Goal: Transaction & Acquisition: Purchase product/service

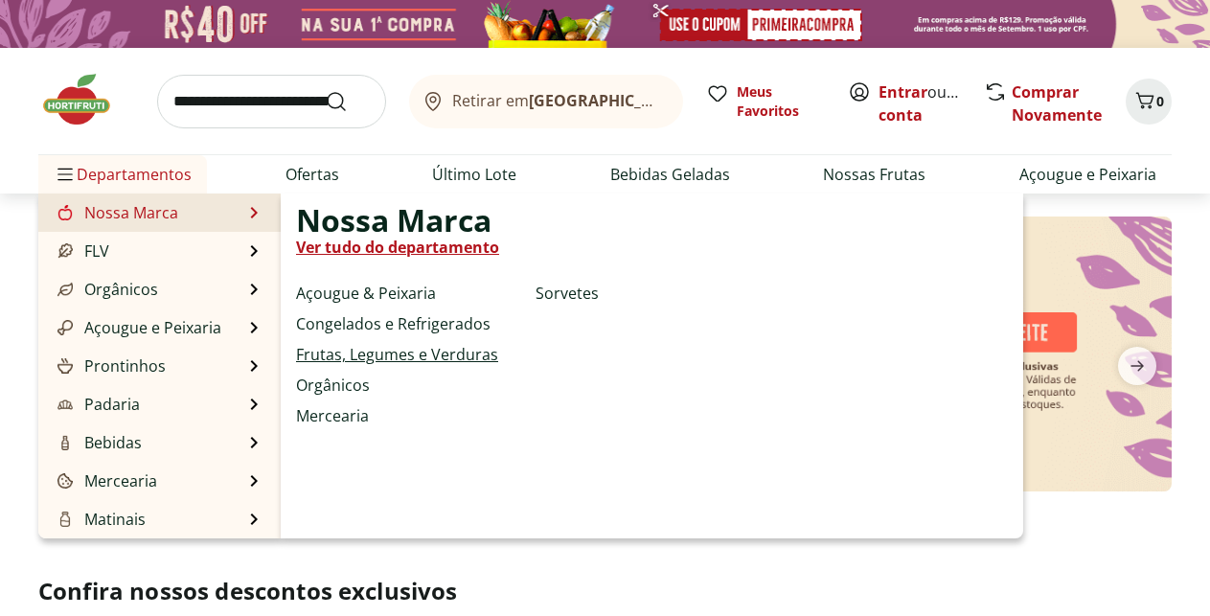
click at [353, 349] on link "Frutas, Legumes e Verduras" at bounding box center [397, 354] width 202 height 23
select select "**********"
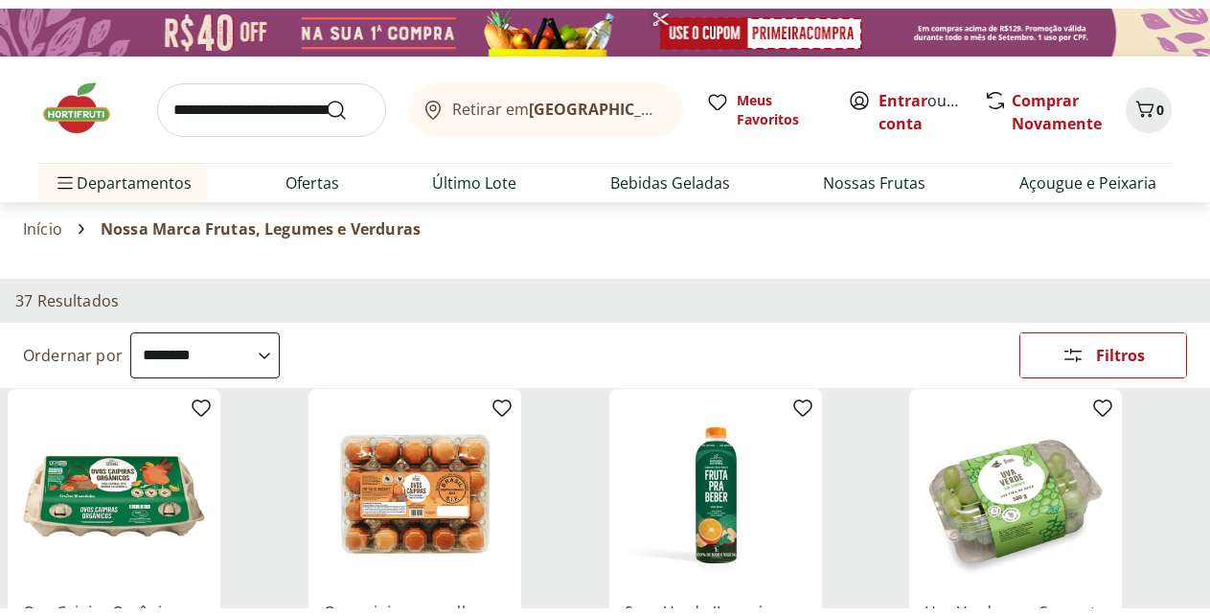
scroll to position [195, 0]
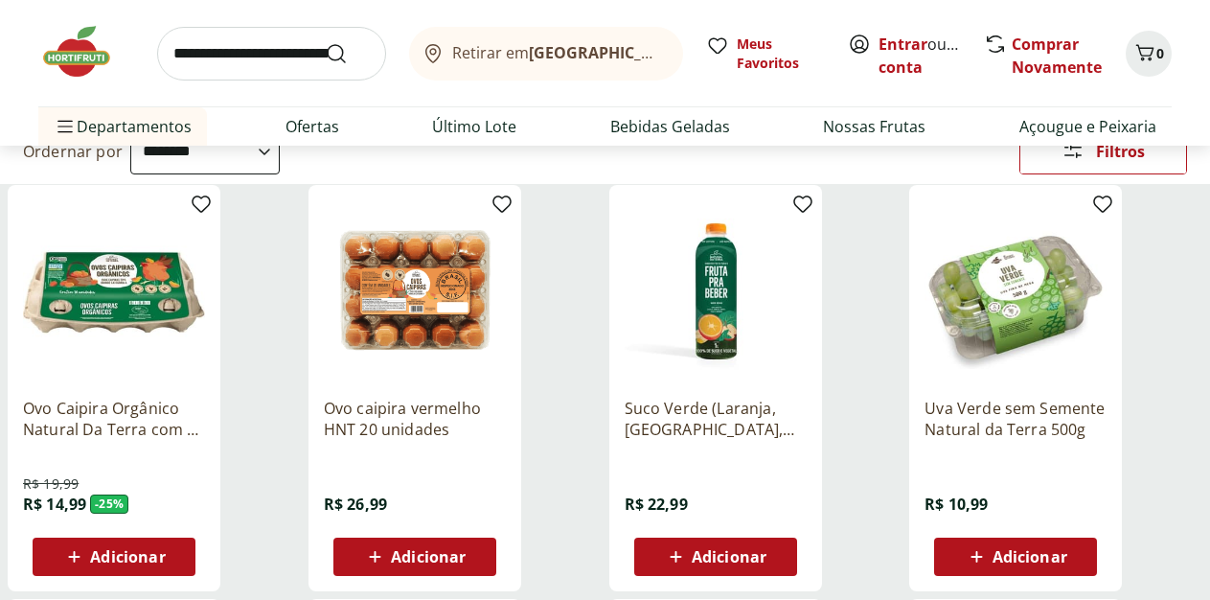
click at [0, 0] on icon at bounding box center [0, 0] width 0 height 0
click at [0, 0] on label "Hortifruti 12" at bounding box center [0, 0] width 0 height 0
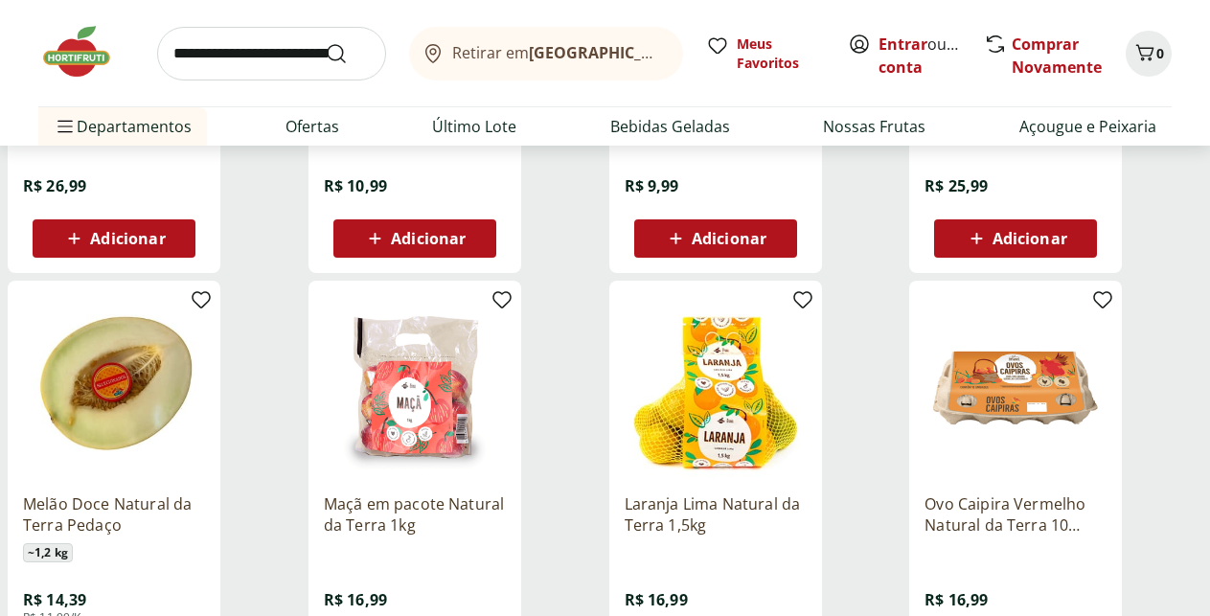
scroll to position [488, 0]
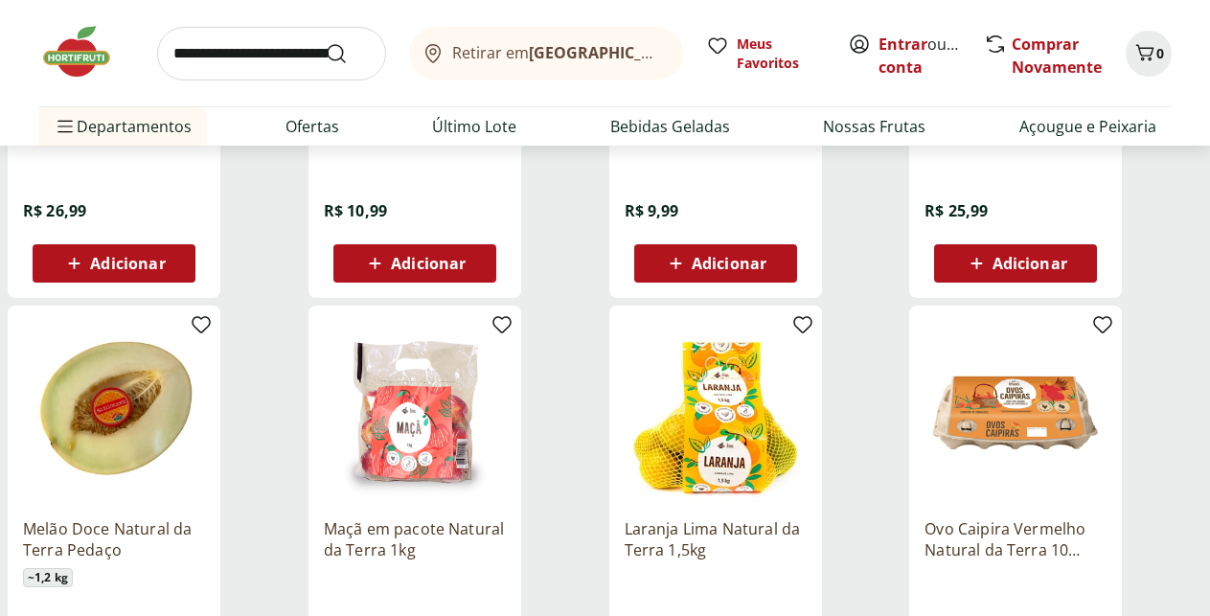
click at [237, 68] on input "search" at bounding box center [271, 54] width 229 height 54
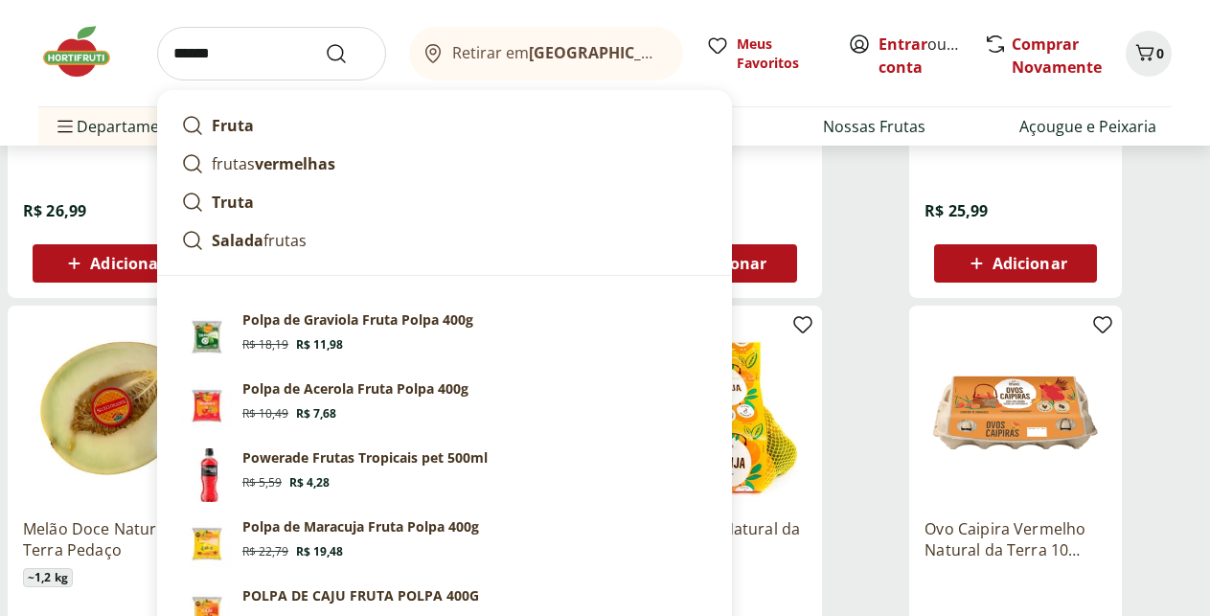
type input "******"
click at [325, 42] on button "Submit Search" at bounding box center [348, 53] width 46 height 23
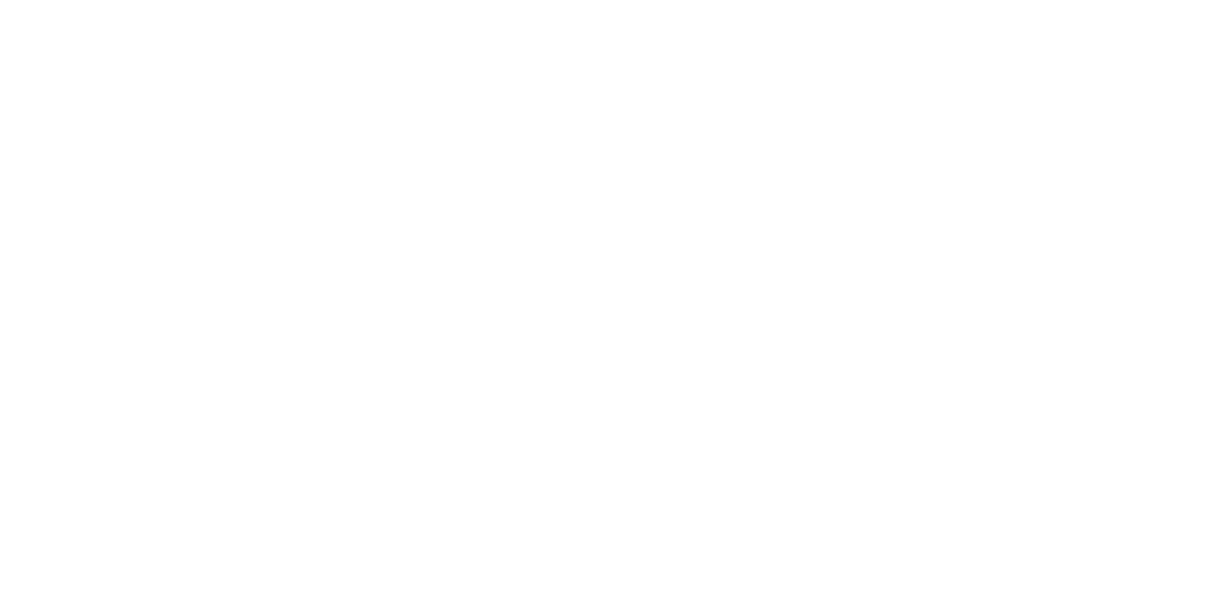
select select "**********"
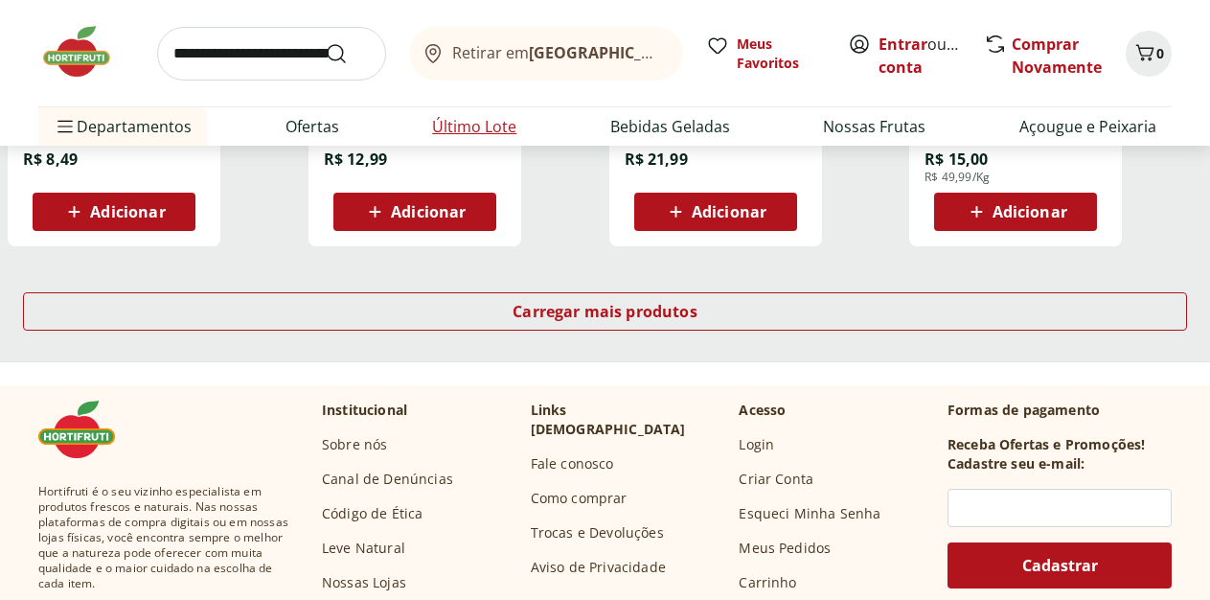
scroll to position [1352, 0]
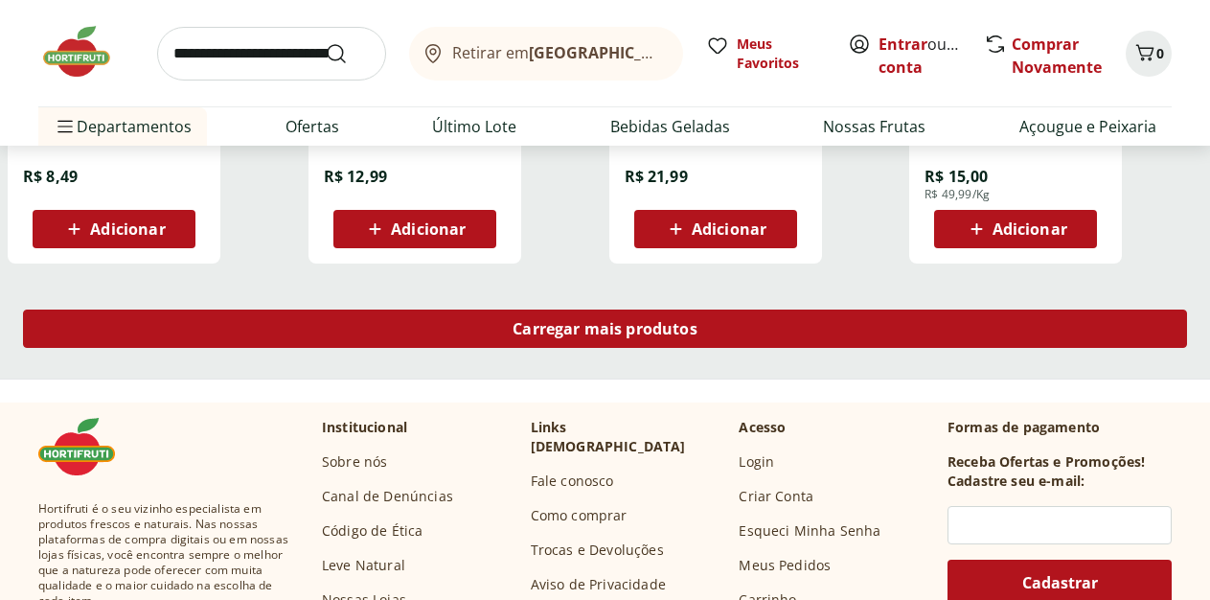
click at [697, 332] on span "Carregar mais produtos" at bounding box center [604, 328] width 185 height 15
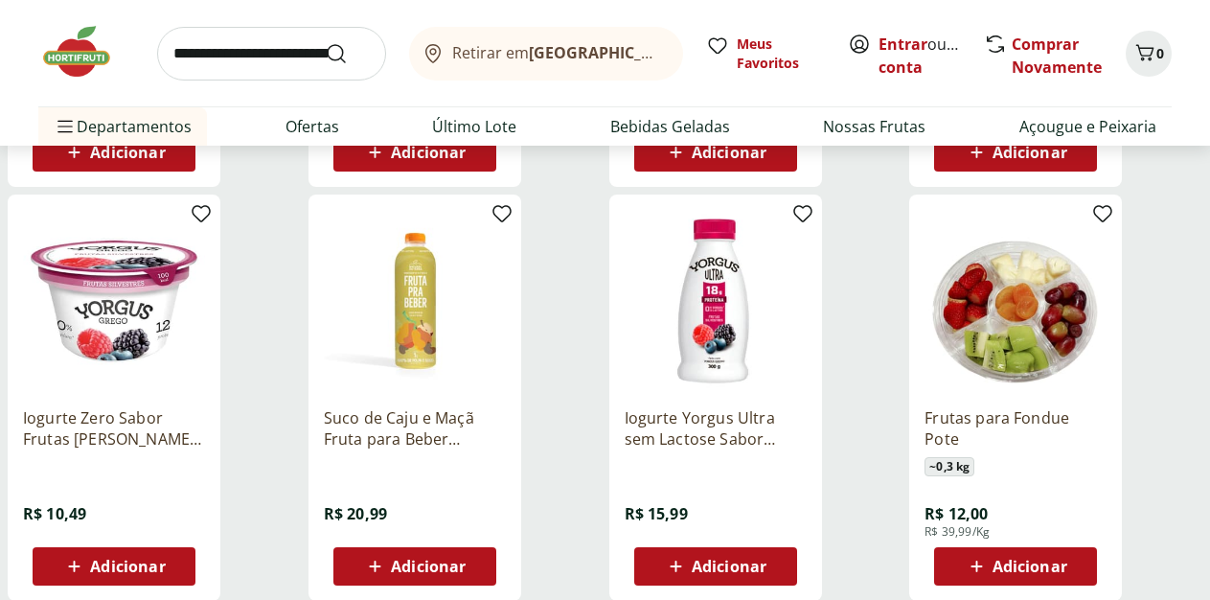
scroll to position [2232, 0]
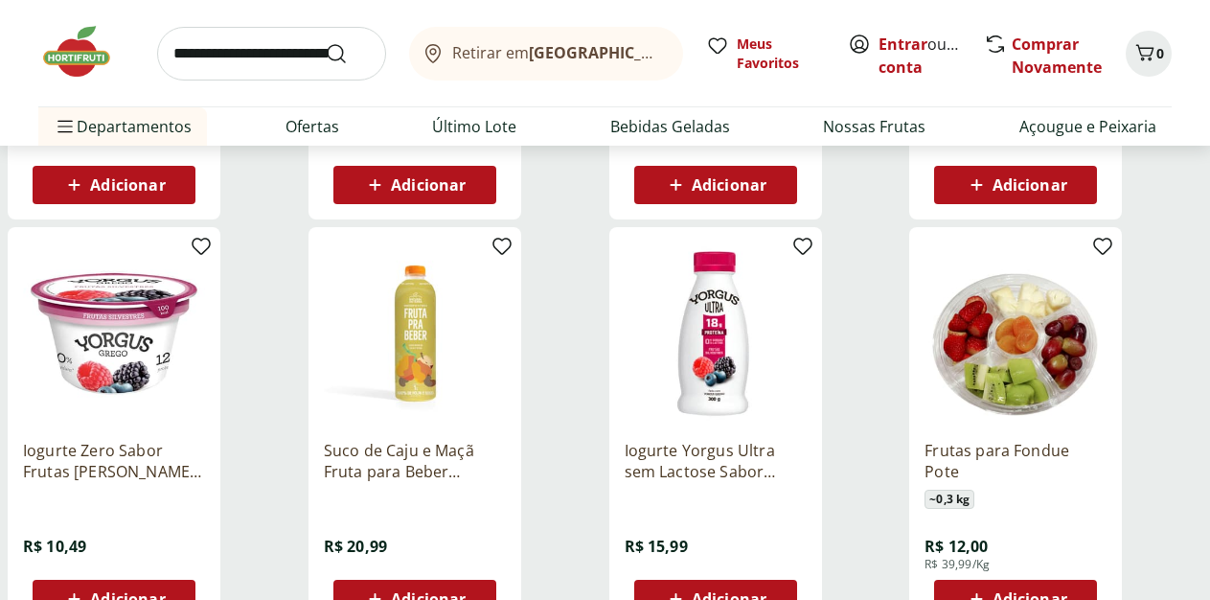
click at [0, 0] on use at bounding box center [0, 0] width 0 height 0
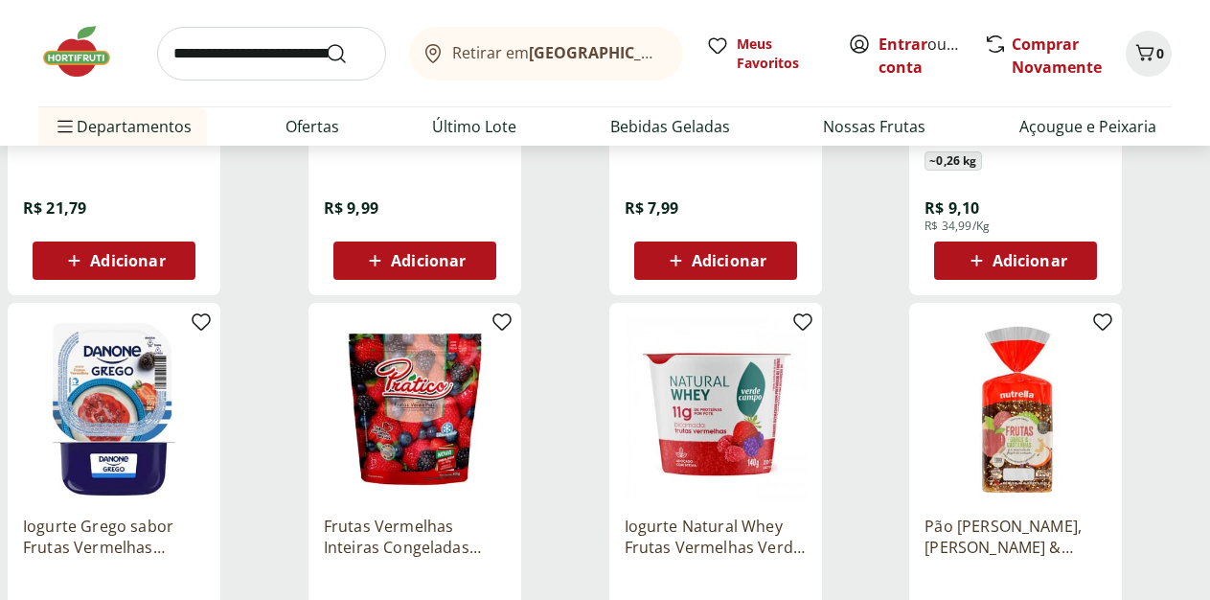
scroll to position [1645, 0]
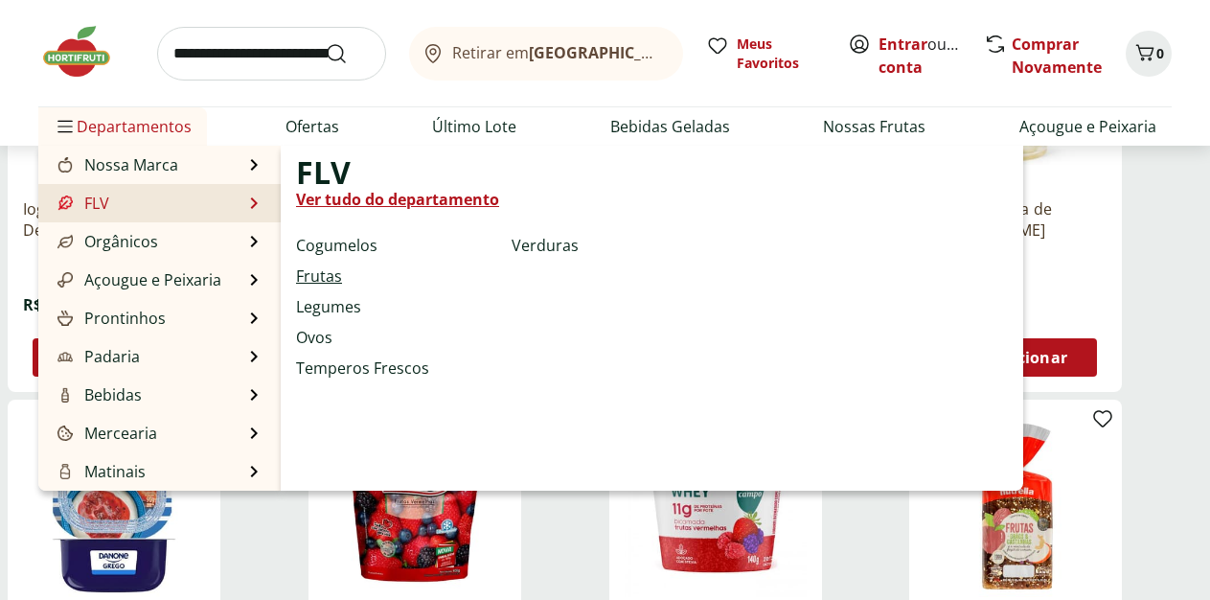
click at [323, 266] on link "Frutas" at bounding box center [319, 275] width 46 height 23
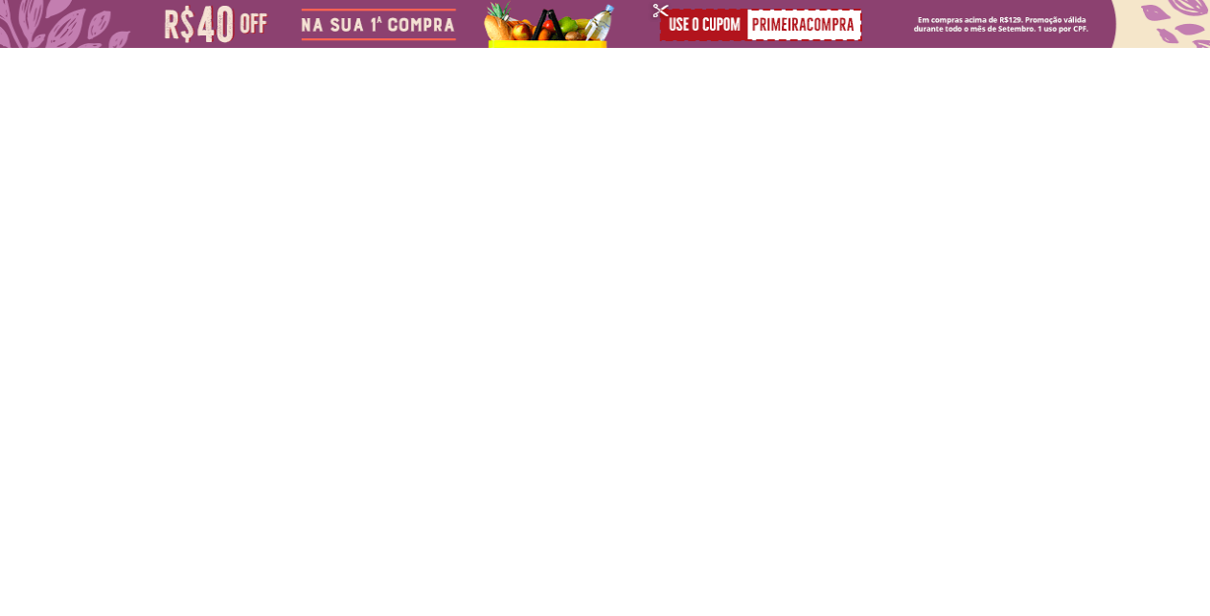
select select "**********"
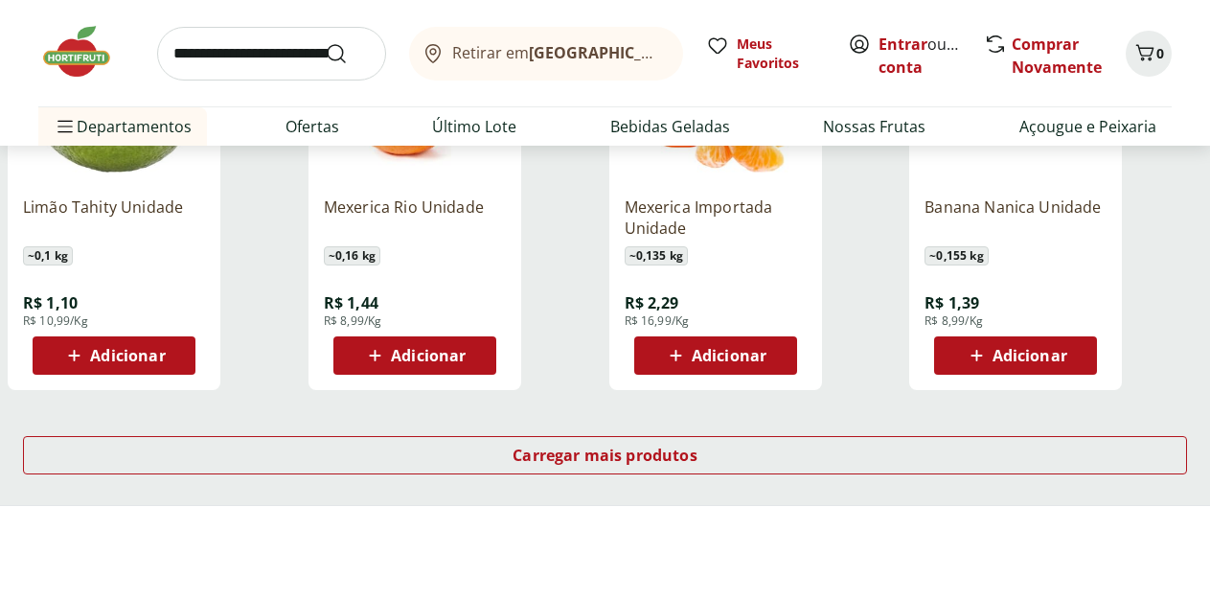
scroll to position [1368, 0]
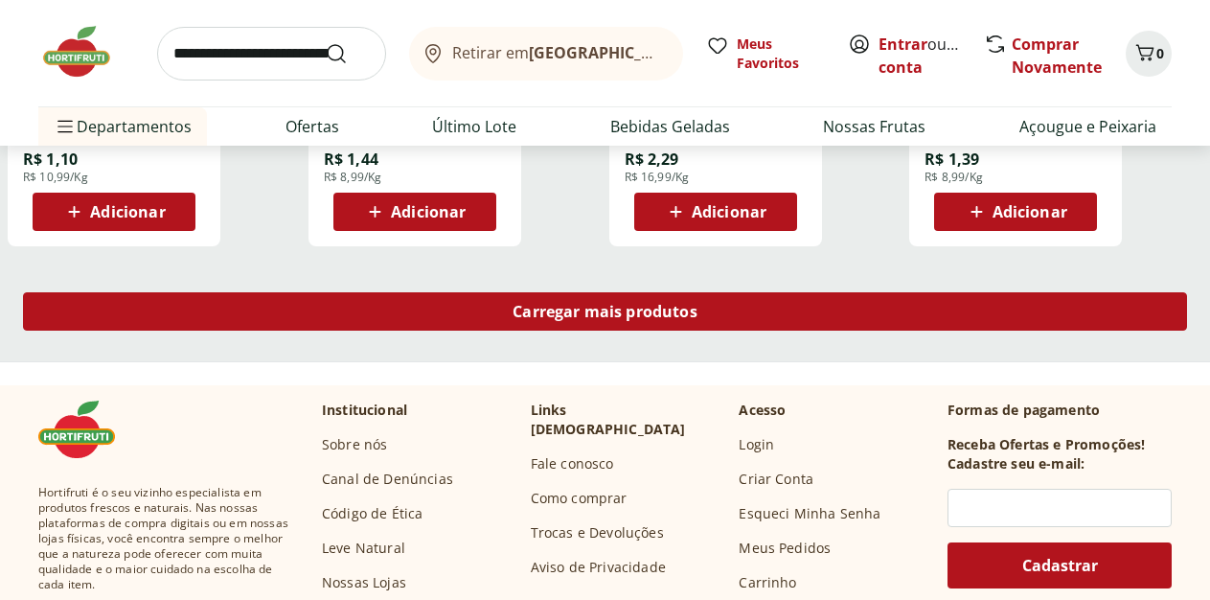
click at [695, 304] on span "Carregar mais produtos" at bounding box center [604, 311] width 185 height 15
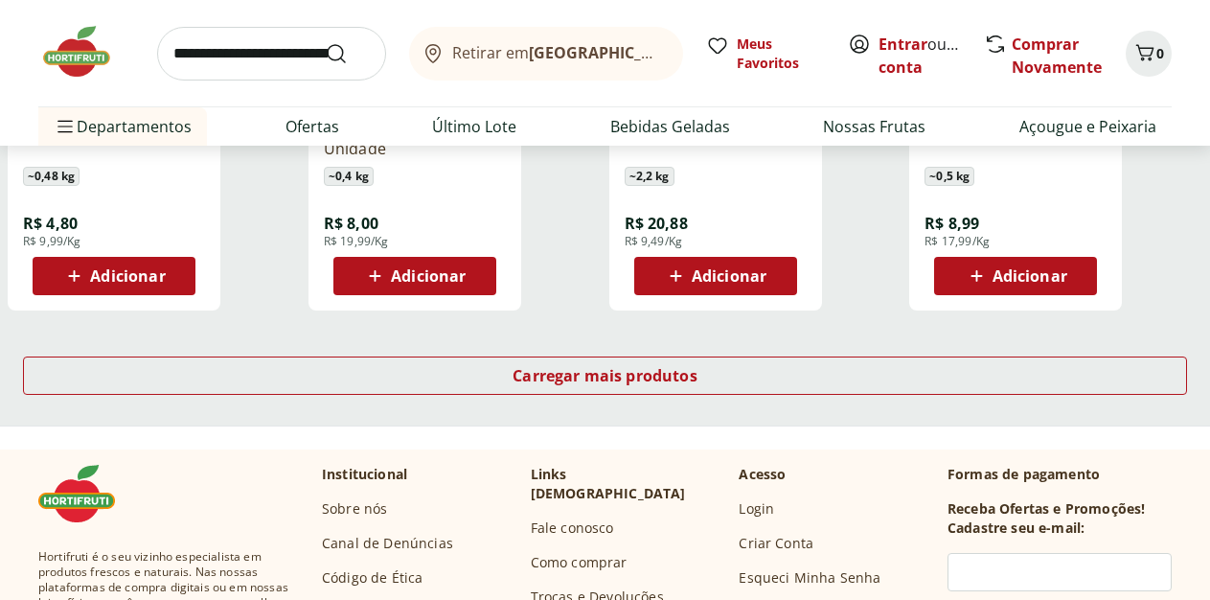
scroll to position [2442, 0]
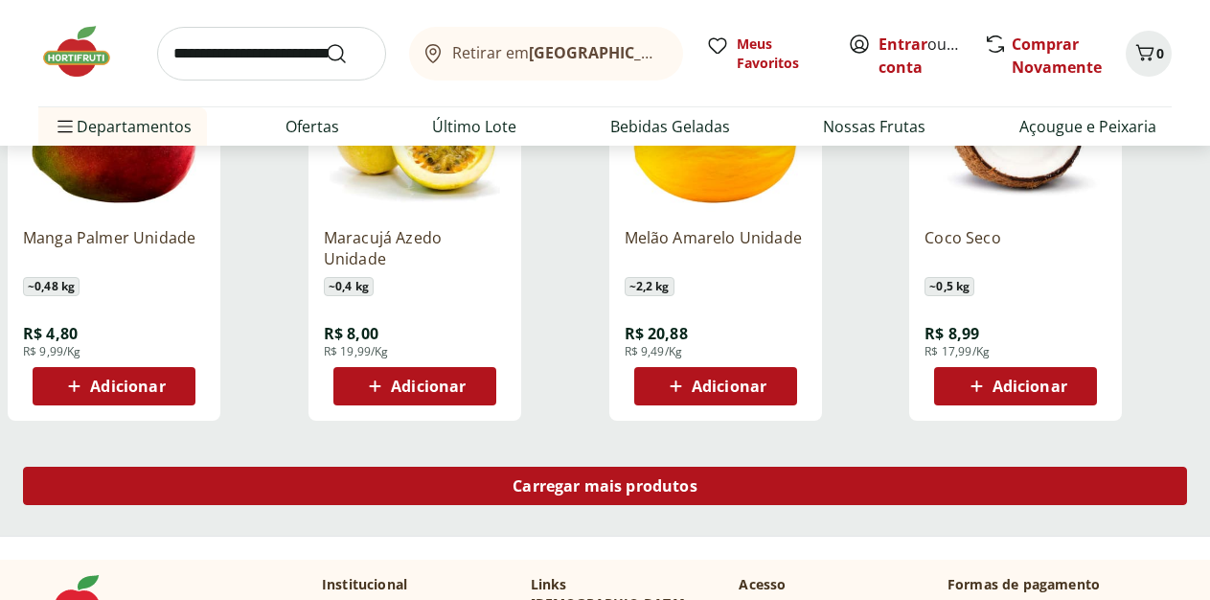
click at [697, 478] on span "Carregar mais produtos" at bounding box center [604, 485] width 185 height 15
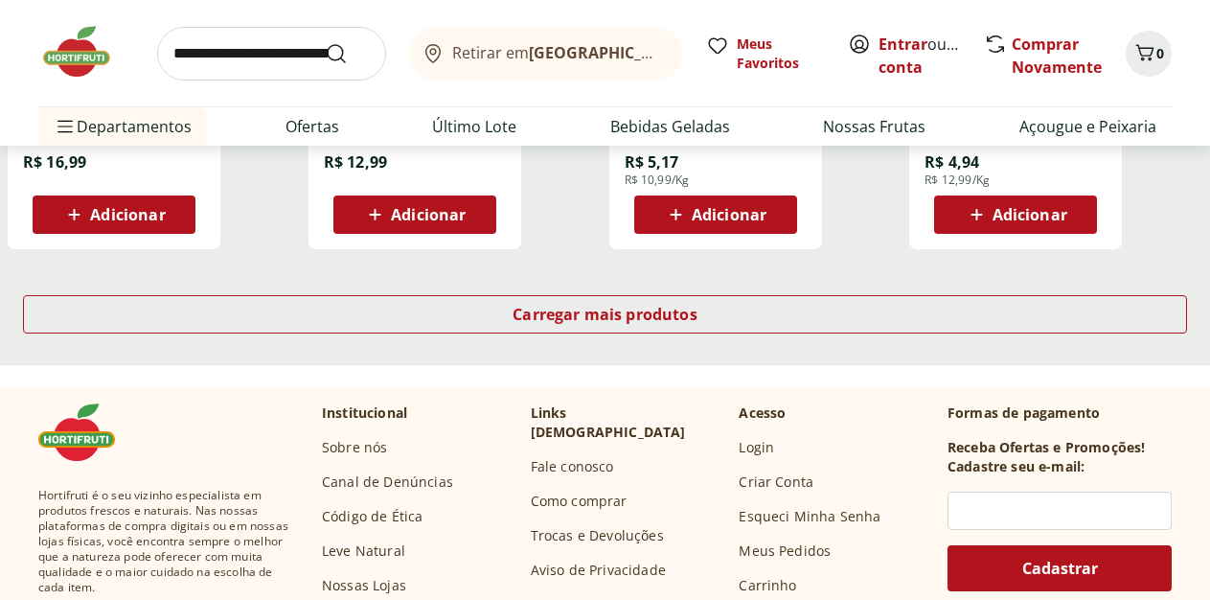
scroll to position [3908, 0]
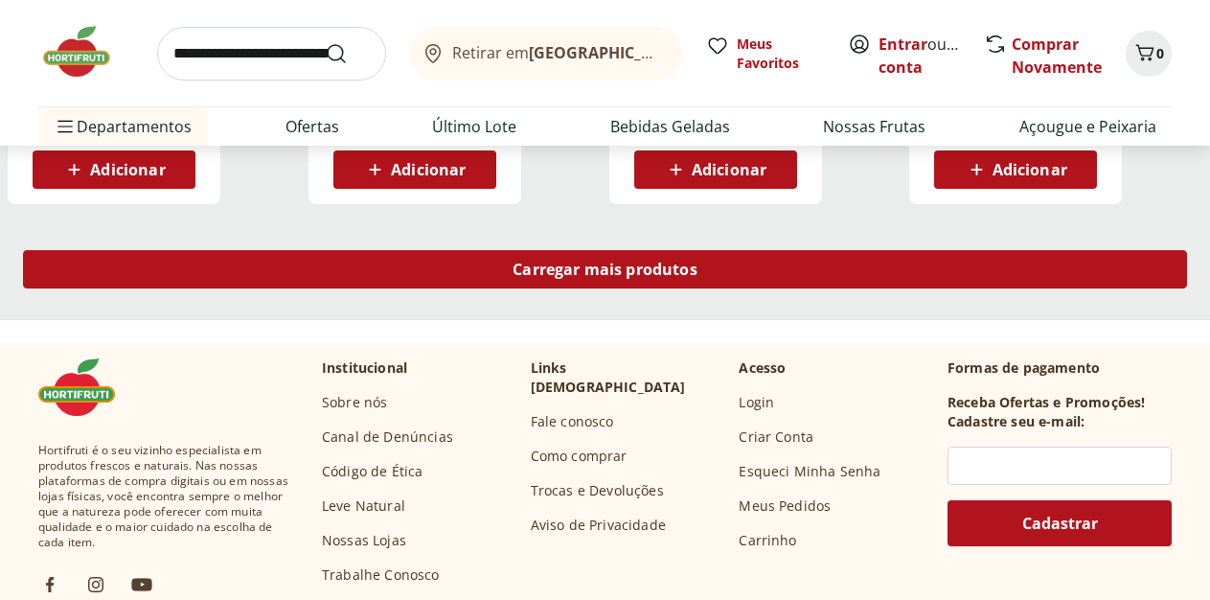
click at [700, 250] on div "Carregar mais produtos" at bounding box center [605, 269] width 1164 height 38
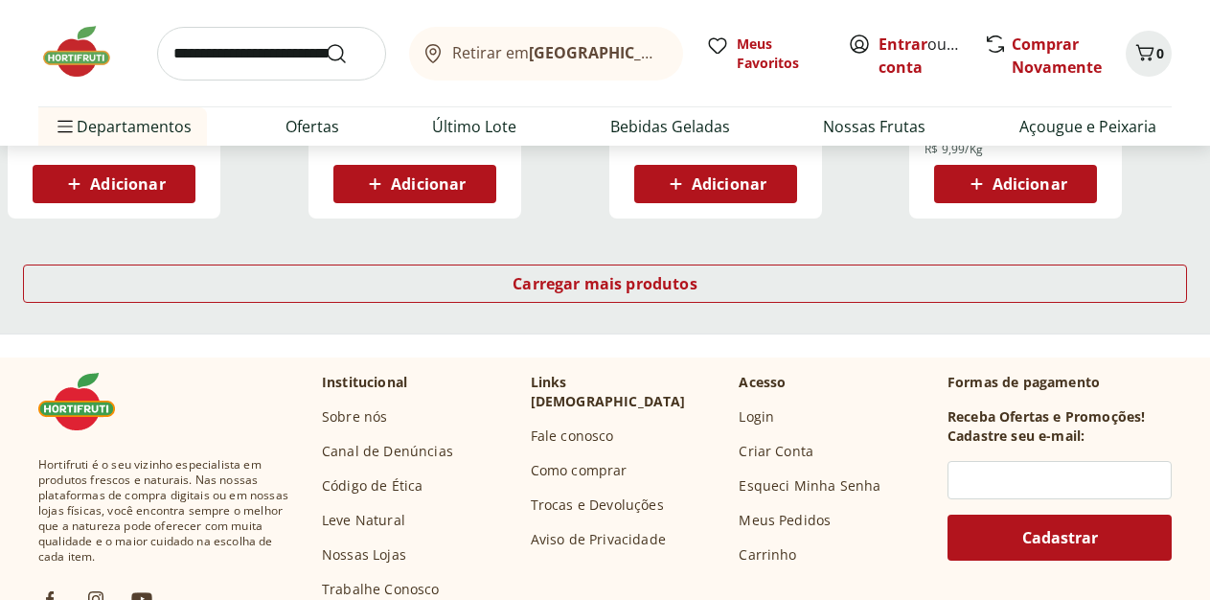
scroll to position [5178, 0]
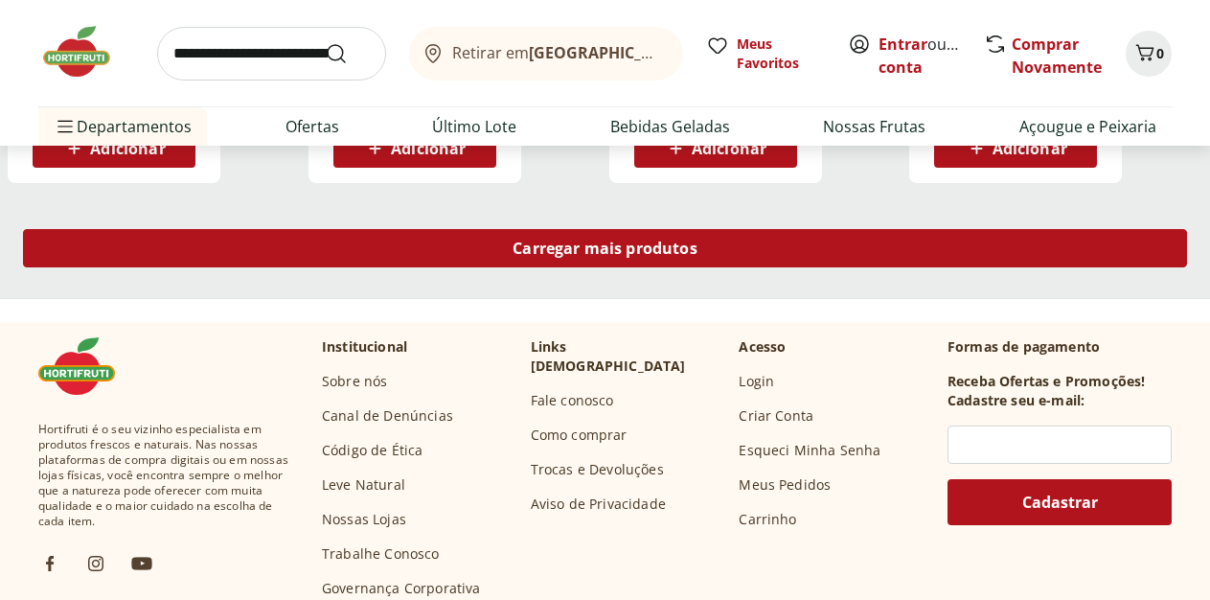
click at [697, 240] on span "Carregar mais produtos" at bounding box center [604, 247] width 185 height 15
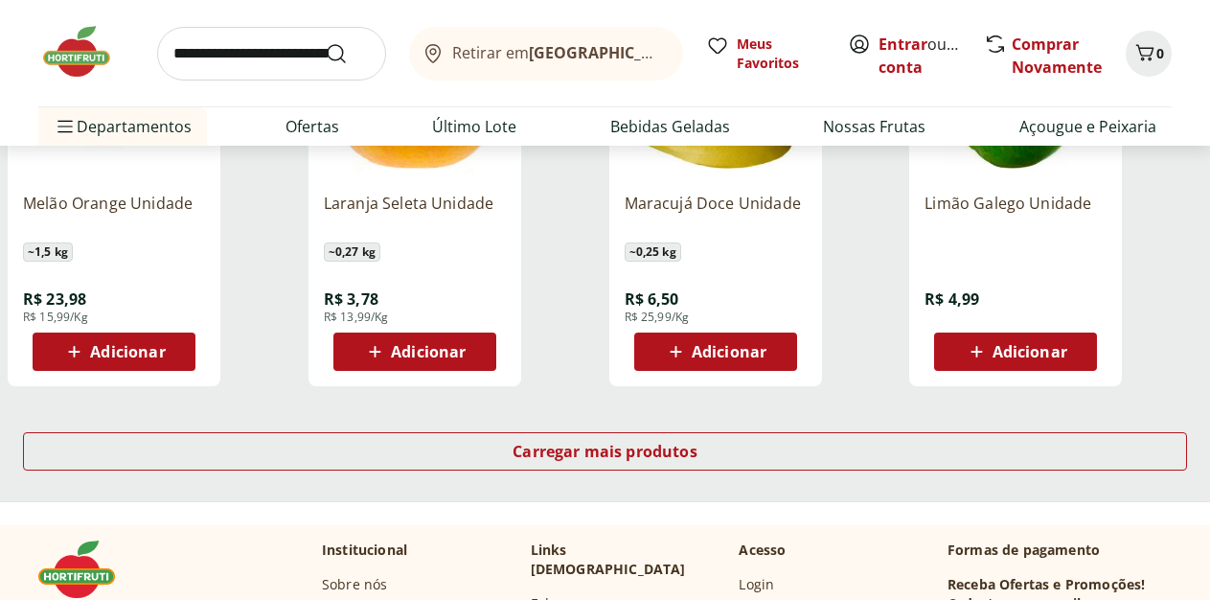
scroll to position [6155, 0]
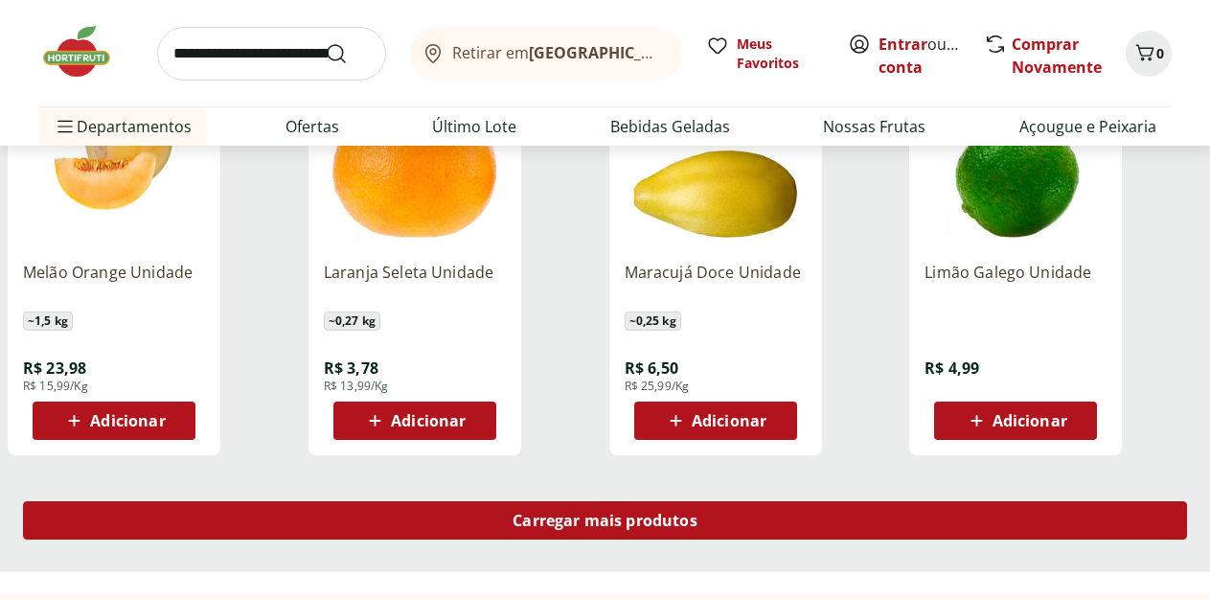
click at [697, 512] on span "Carregar mais produtos" at bounding box center [604, 519] width 185 height 15
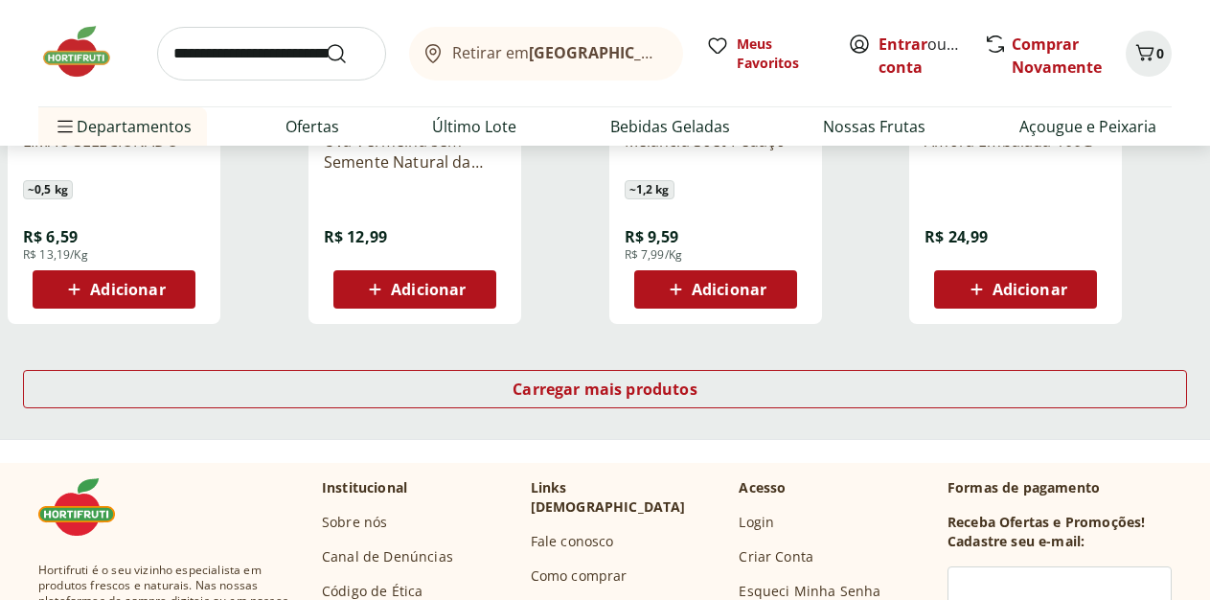
scroll to position [7522, 0]
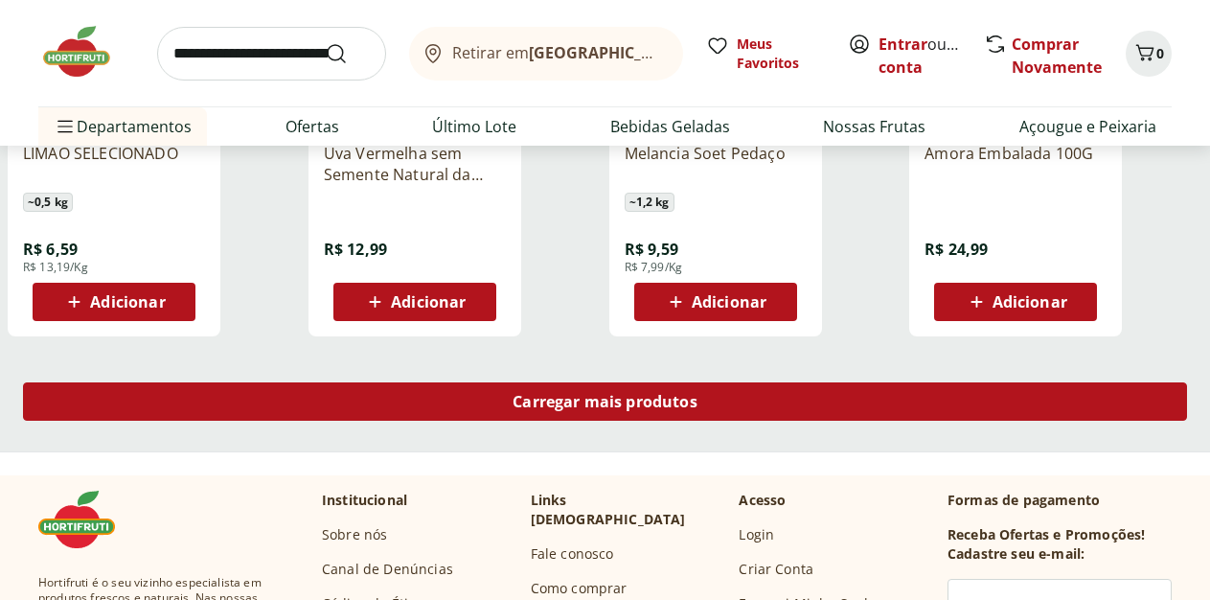
click at [697, 394] on span "Carregar mais produtos" at bounding box center [604, 401] width 185 height 15
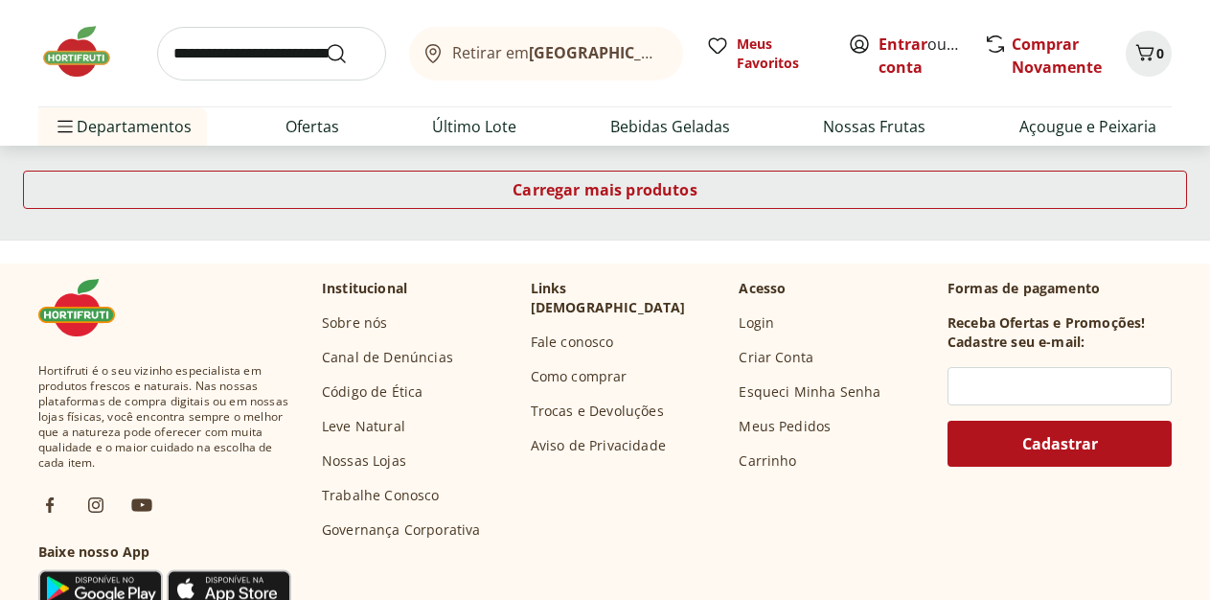
scroll to position [8695, 0]
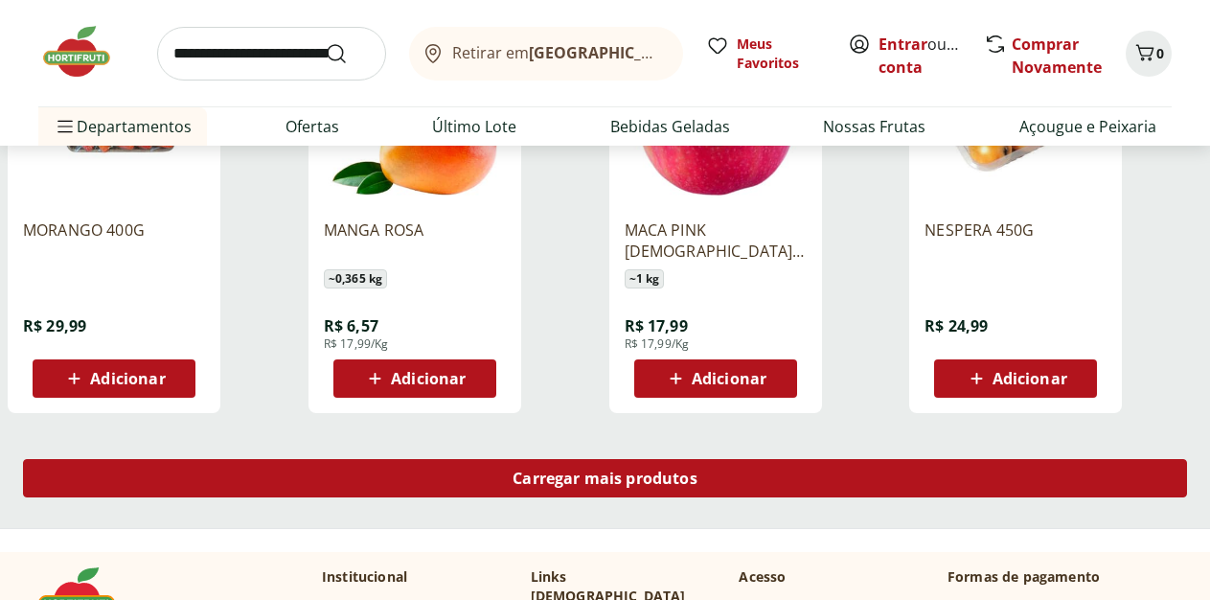
click at [797, 459] on div "Carregar mais produtos" at bounding box center [605, 478] width 1164 height 38
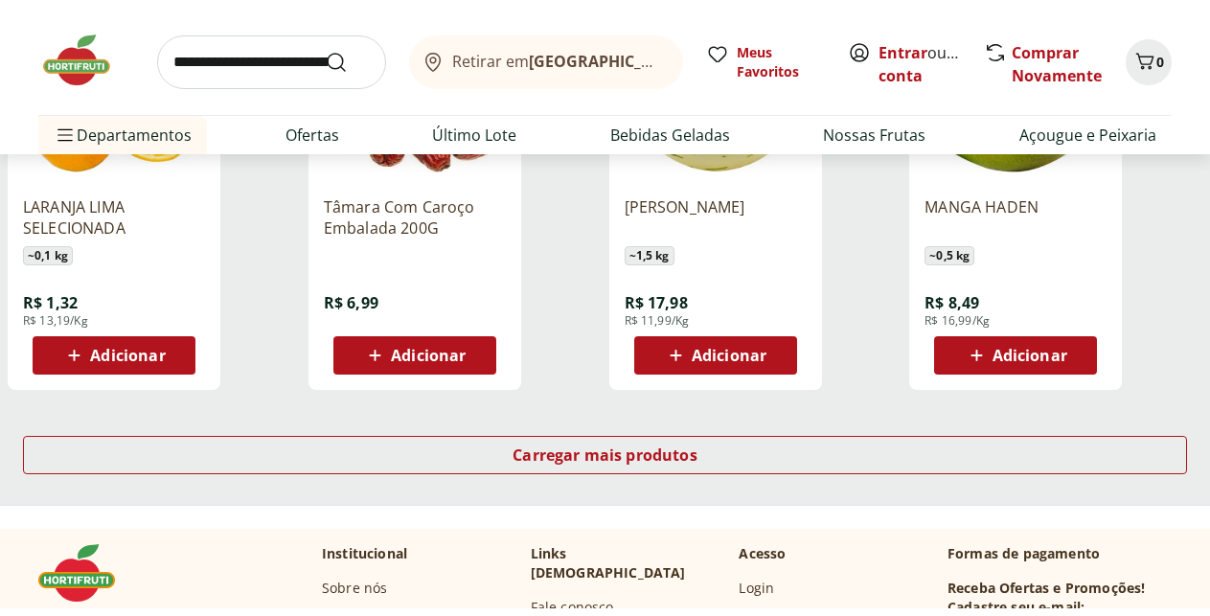
scroll to position [10160, 0]
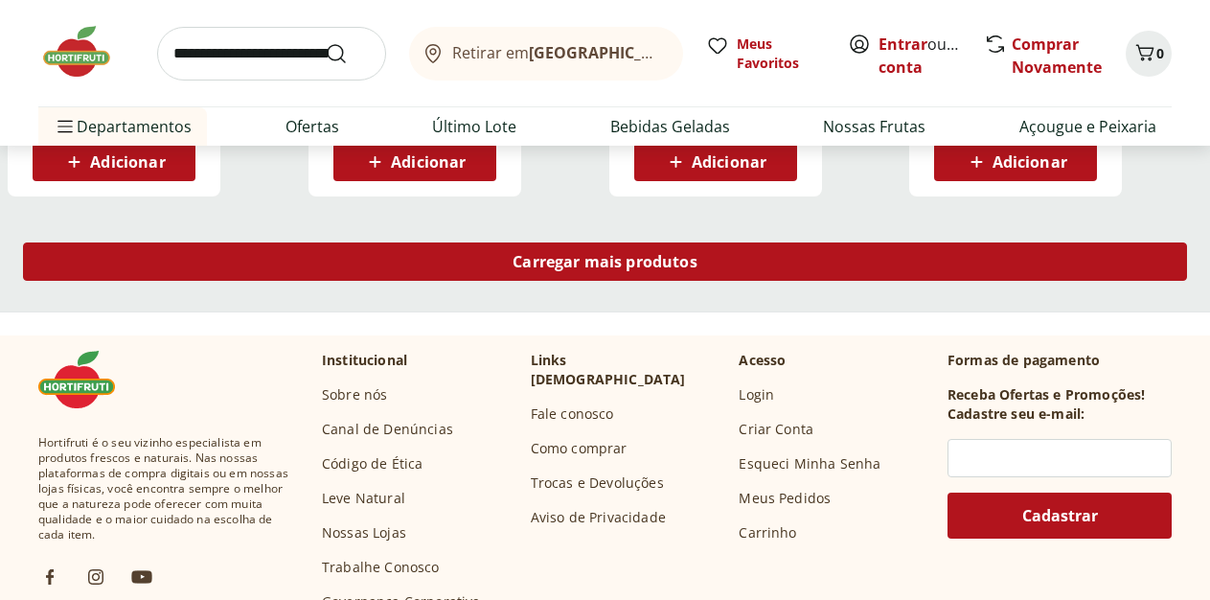
click at [697, 254] on span "Carregar mais produtos" at bounding box center [604, 261] width 185 height 15
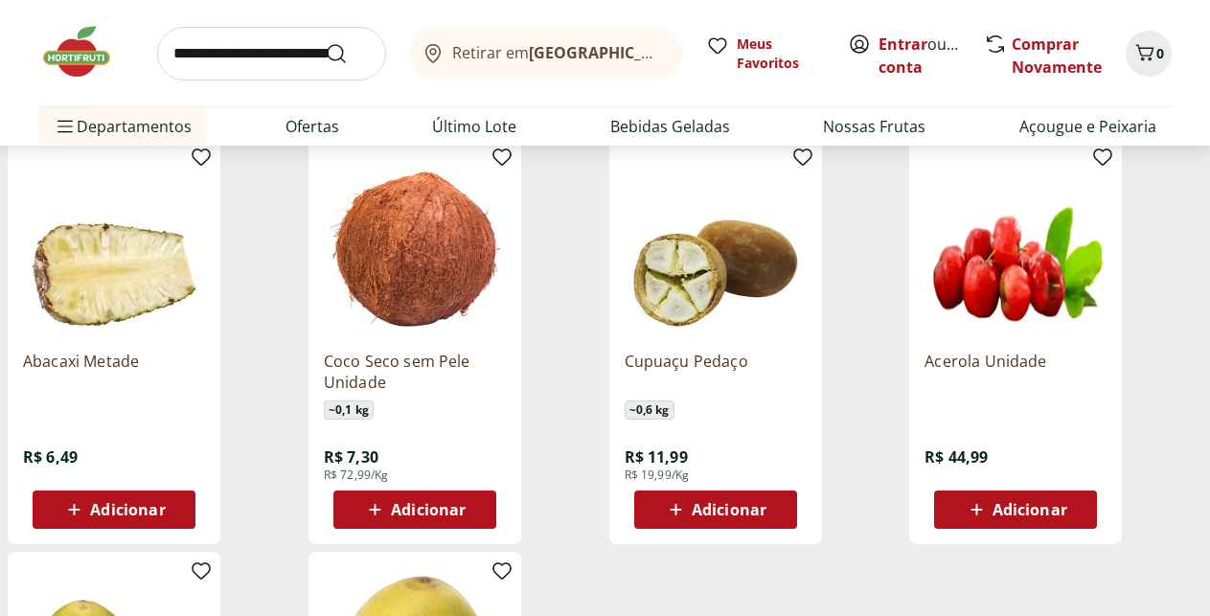
scroll to position [10258, 0]
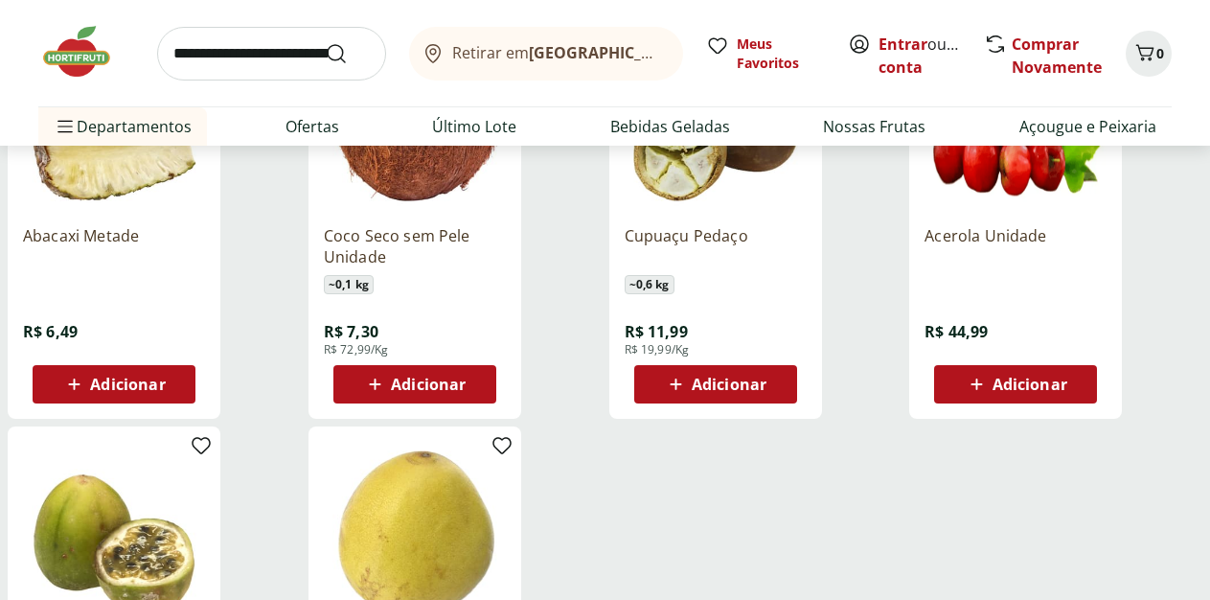
scroll to position [366, 0]
